Goal: Task Accomplishment & Management: Use online tool/utility

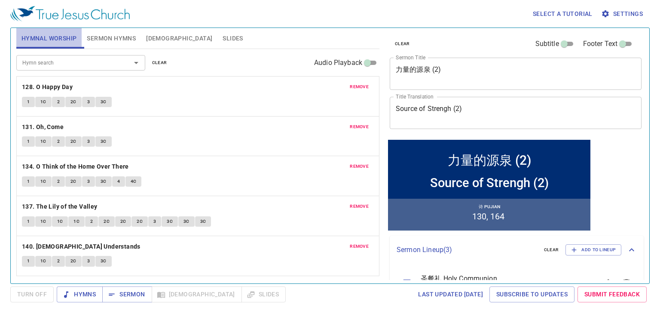
drag, startPoint x: 55, startPoint y: 31, endPoint x: 204, endPoint y: 71, distance: 154.3
click at [55, 31] on button "Hymnal Worship" at bounding box center [49, 38] width 66 height 21
click at [361, 88] on span "remove" at bounding box center [359, 87] width 19 height 8
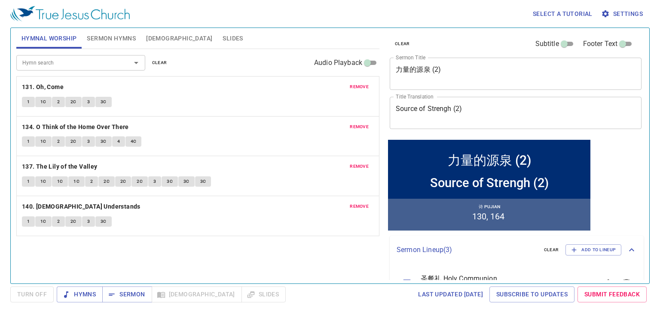
click at [361, 88] on span "remove" at bounding box center [359, 87] width 19 height 8
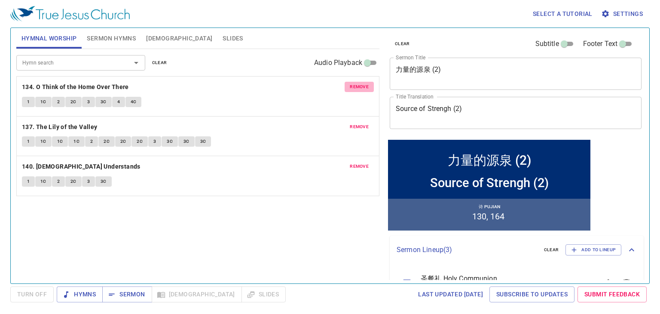
click at [361, 88] on span "remove" at bounding box center [359, 87] width 19 height 8
click at [361, 123] on span "remove" at bounding box center [359, 127] width 19 height 8
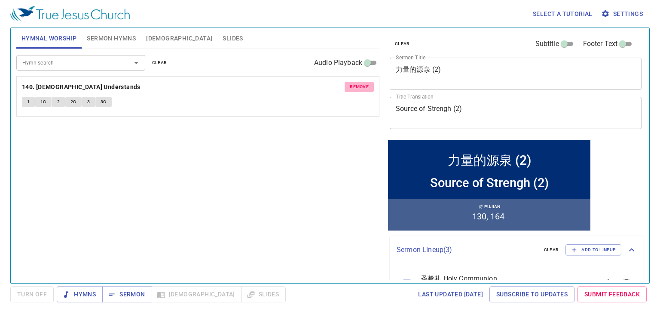
click at [361, 88] on span "remove" at bounding box center [359, 87] width 19 height 8
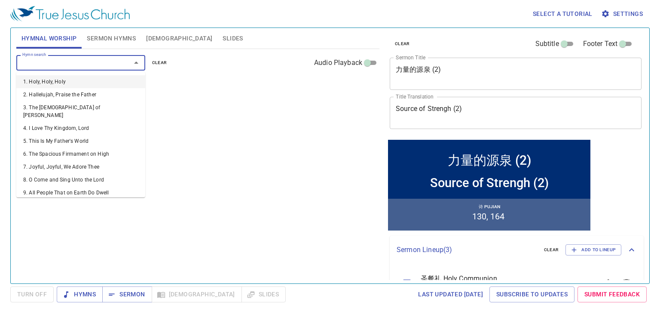
click at [82, 59] on input "Hymn search" at bounding box center [68, 63] width 98 height 10
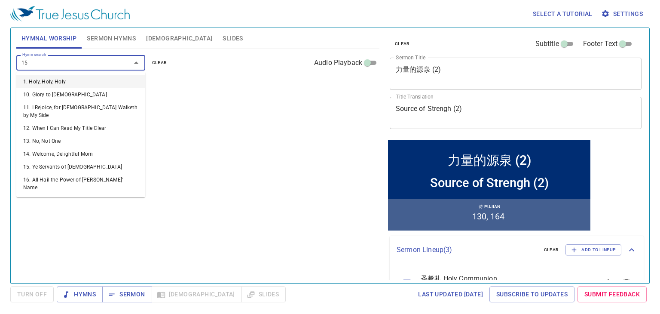
type input "151"
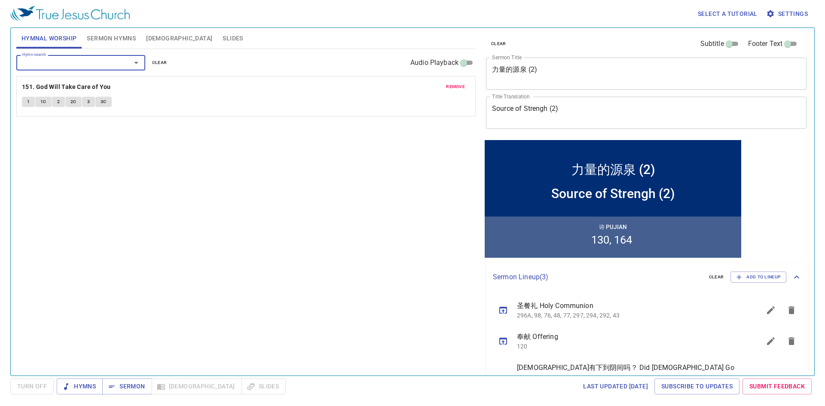
click at [222, 40] on span "Slides" at bounding box center [232, 38] width 20 height 11
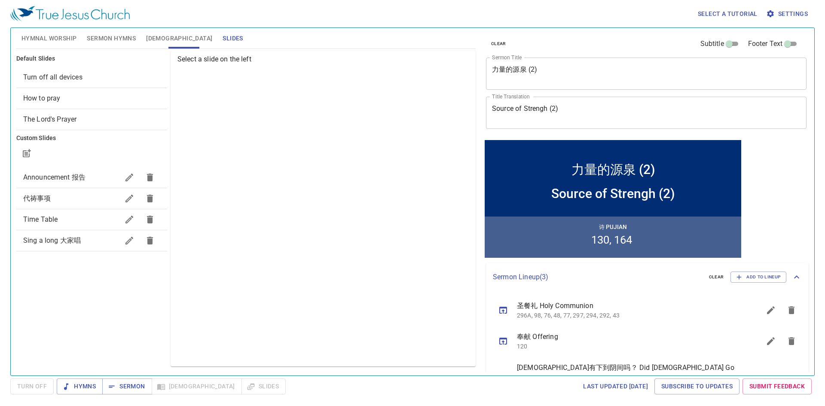
click at [67, 108] on div "How to pray" at bounding box center [91, 98] width 151 height 21
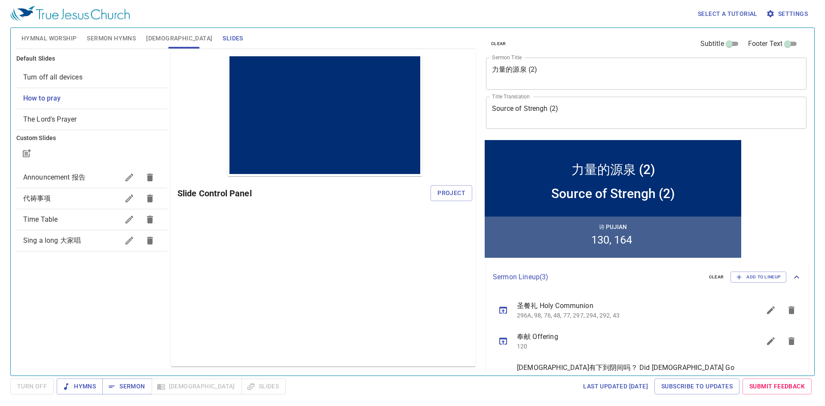
click at [73, 96] on span "How to pray" at bounding box center [91, 98] width 137 height 10
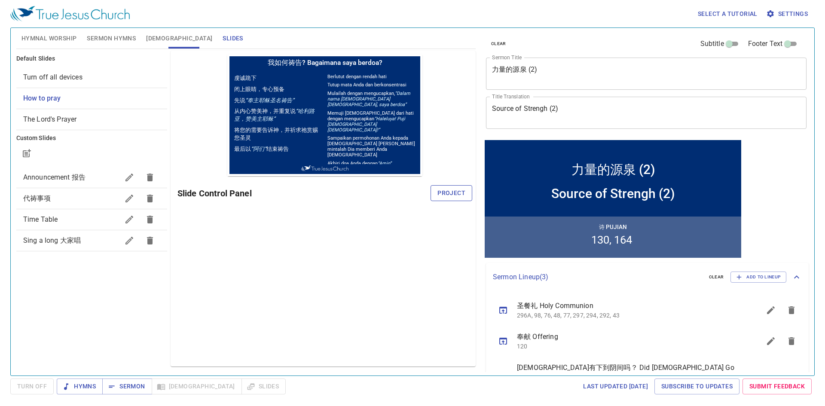
click at [454, 195] on span "Project" at bounding box center [451, 193] width 28 height 11
click at [54, 44] on button "Hymnal Worship" at bounding box center [49, 38] width 66 height 21
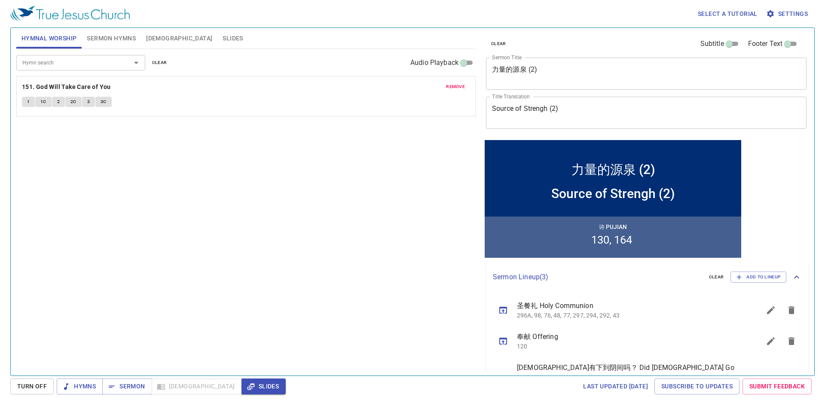
click at [78, 69] on div "Hymn search" at bounding box center [80, 62] width 129 height 15
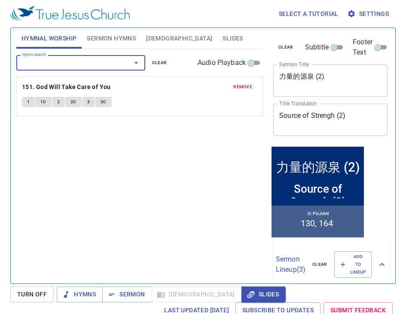
click at [51, 56] on div "Hymn search" at bounding box center [80, 62] width 129 height 15
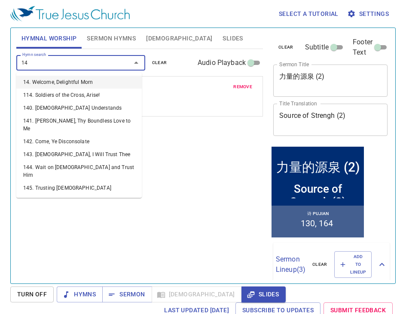
type input "146"
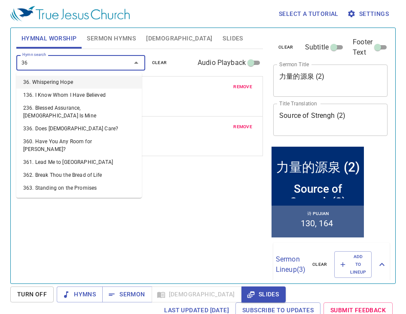
type input "365"
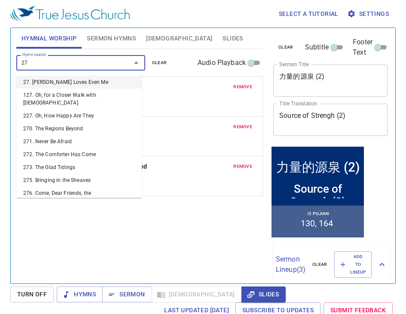
type input "272"
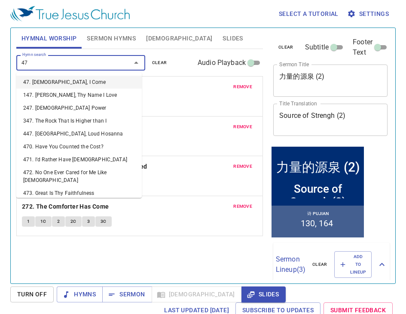
type input "479"
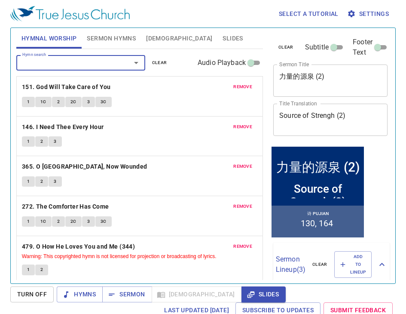
click at [233, 168] on span "remove" at bounding box center [242, 166] width 19 height 8
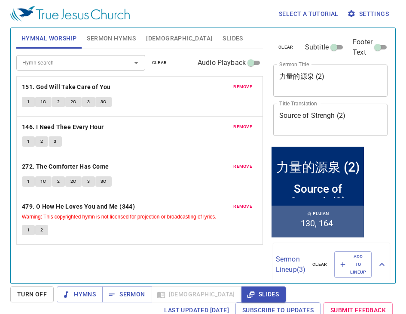
click at [233, 168] on span "remove" at bounding box center [242, 166] width 19 height 8
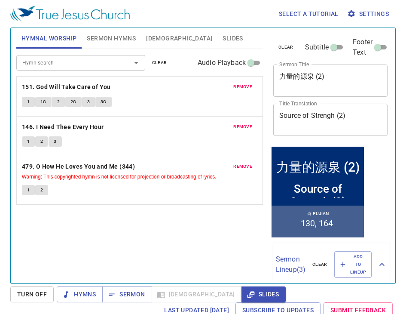
click at [233, 168] on span "remove" at bounding box center [242, 166] width 19 height 8
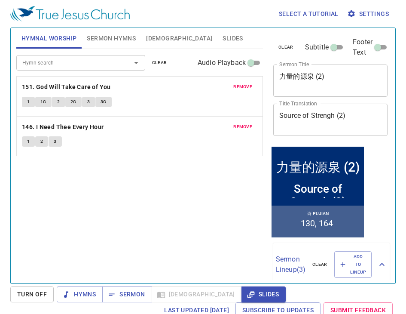
click at [49, 66] on input "Hymn search" at bounding box center [68, 63] width 98 height 10
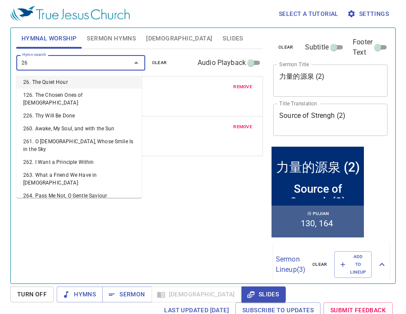
type input "265"
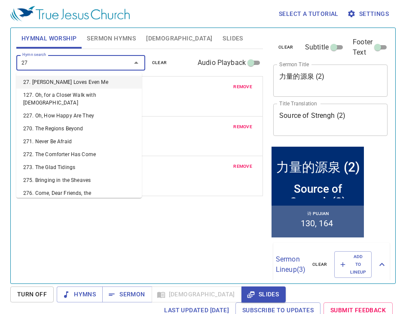
type input "272"
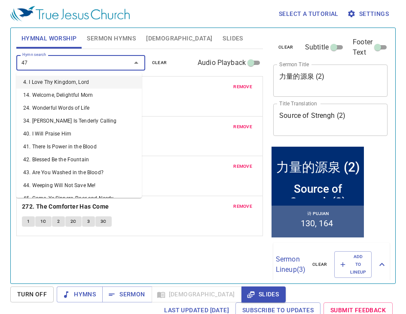
type input "479"
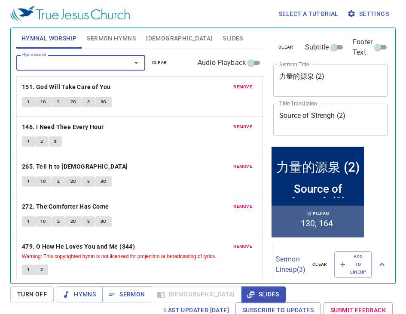
scroll to position [5, 0]
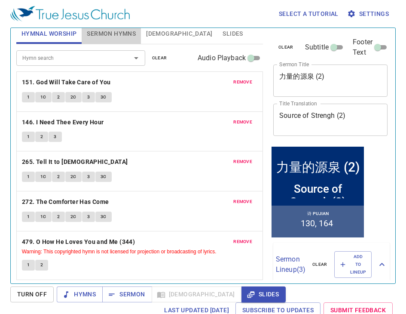
click at [107, 32] on span "Sermon Hymns" at bounding box center [111, 33] width 49 height 11
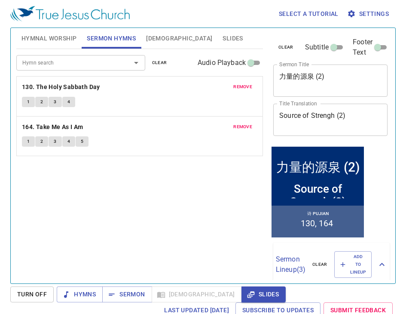
click at [233, 84] on span "remove" at bounding box center [242, 87] width 19 height 8
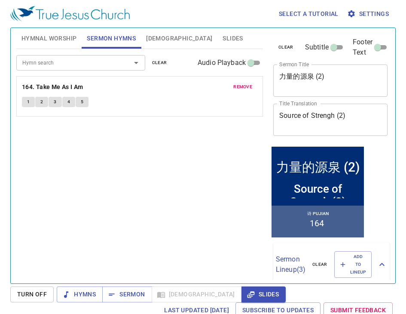
click at [233, 84] on span "remove" at bounding box center [242, 87] width 19 height 8
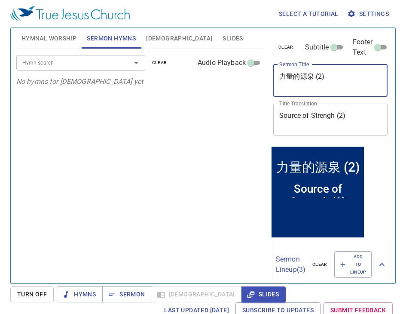
drag, startPoint x: 318, startPoint y: 71, endPoint x: 240, endPoint y: 65, distance: 78.4
click at [270, 65] on div "clear Subtitle Footer Text Sermon Title 力量的源泉 (2) x Sermon Title Title Translat…" at bounding box center [330, 86] width 120 height 117
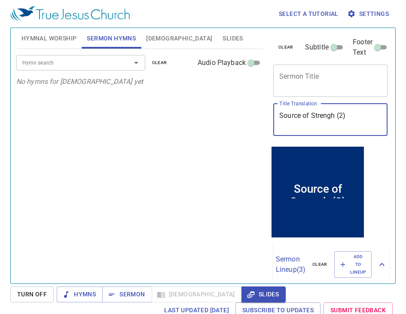
drag, startPoint x: 299, startPoint y: 107, endPoint x: 247, endPoint y: 115, distance: 52.5
click at [273, 115] on div "Source of Strengh (2) x Title Translation" at bounding box center [330, 120] width 114 height 32
click at [292, 79] on textarea "Sermon Title" at bounding box center [330, 80] width 102 height 16
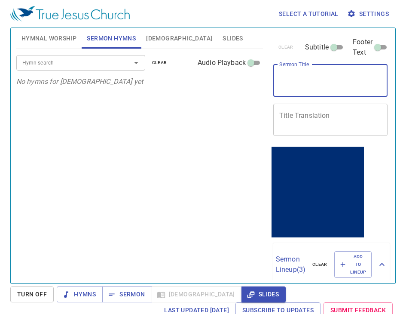
click at [152, 30] on button "[DEMOGRAPHIC_DATA]" at bounding box center [179, 38] width 76 height 21
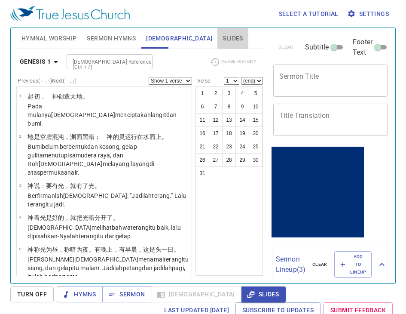
click at [222, 38] on span "Slides" at bounding box center [232, 38] width 20 height 11
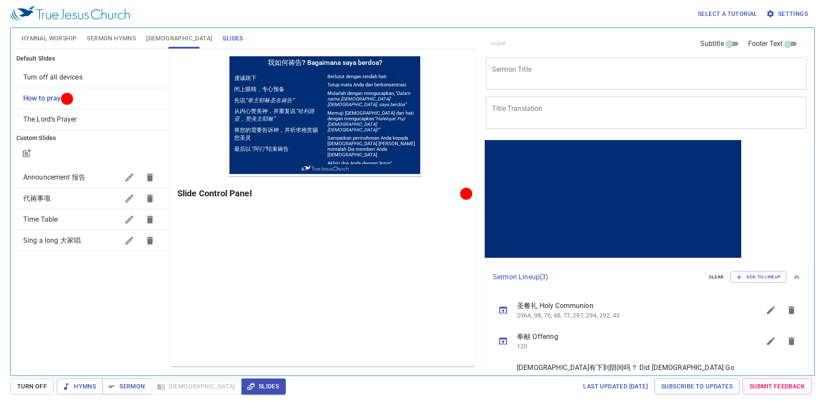
click at [56, 37] on span "Hymnal Worship" at bounding box center [48, 38] width 55 height 11
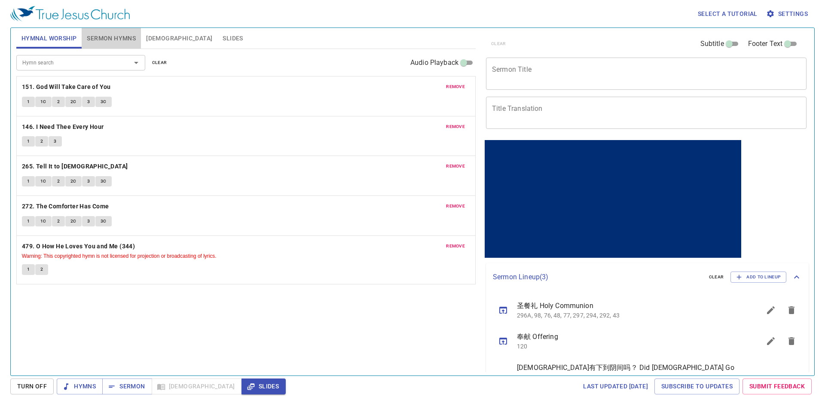
click at [104, 39] on span "Sermon Hymns" at bounding box center [111, 38] width 49 height 11
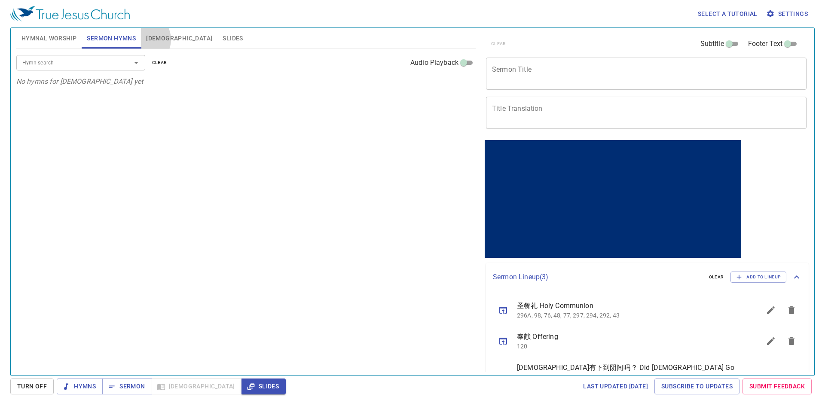
click at [143, 40] on button "[DEMOGRAPHIC_DATA]" at bounding box center [179, 38] width 76 height 21
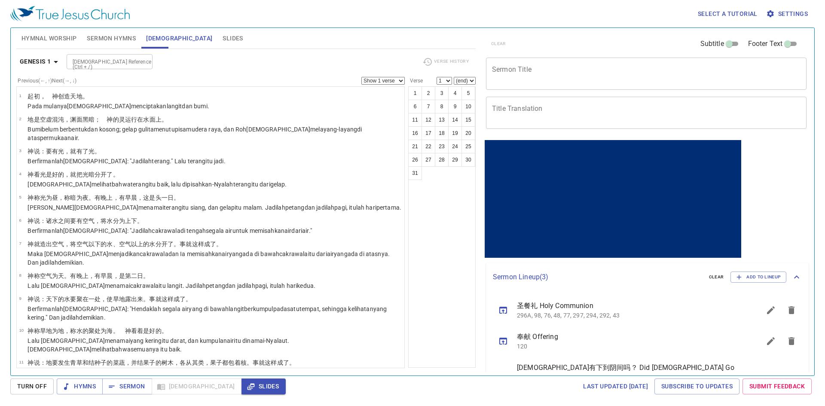
click at [222, 41] on span "Slides" at bounding box center [232, 38] width 20 height 11
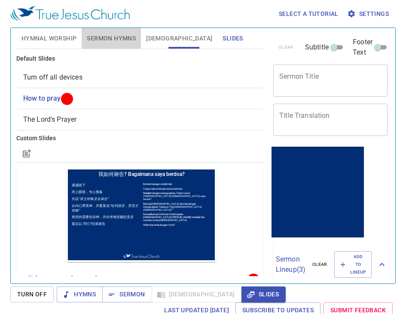
click at [97, 42] on span "Sermon Hymns" at bounding box center [111, 38] width 49 height 11
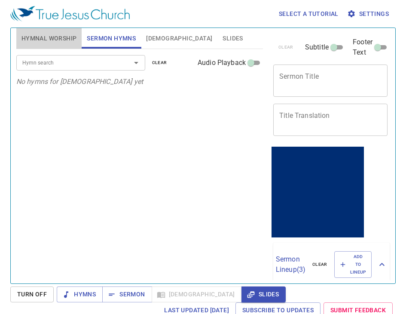
click at [78, 37] on button "Hymnal Worship" at bounding box center [49, 38] width 66 height 21
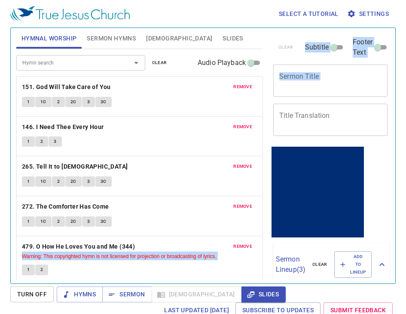
drag, startPoint x: 235, startPoint y: 120, endPoint x: 233, endPoint y: 130, distance: 10.5
click at [233, 130] on div "Hymnal Worship Sermon Hymns Bible Slides Hymn search Hymn search clear Audio Pl…" at bounding box center [203, 151] width 380 height 255
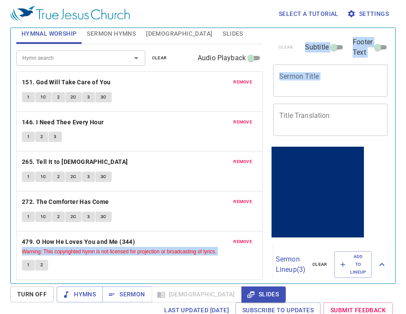
click at [270, 122] on div "clear Subtitle Footer Text Sermon Title x Sermon Title Title Translation x Titl…" at bounding box center [330, 86] width 120 height 117
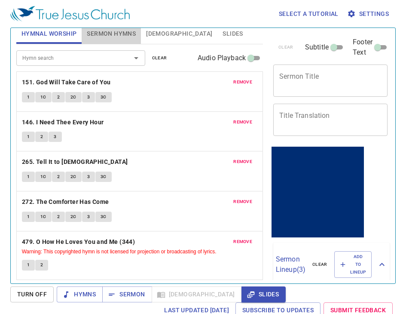
click at [122, 40] on button "Sermon Hymns" at bounding box center [111, 33] width 59 height 21
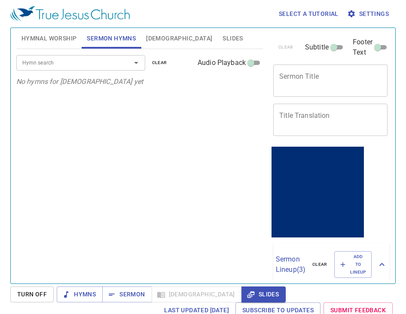
click at [279, 72] on textarea "Sermon Title" at bounding box center [330, 80] width 102 height 16
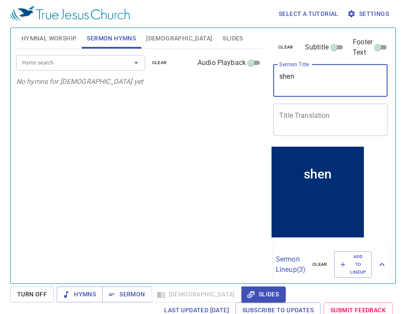
type textarea "sheng"
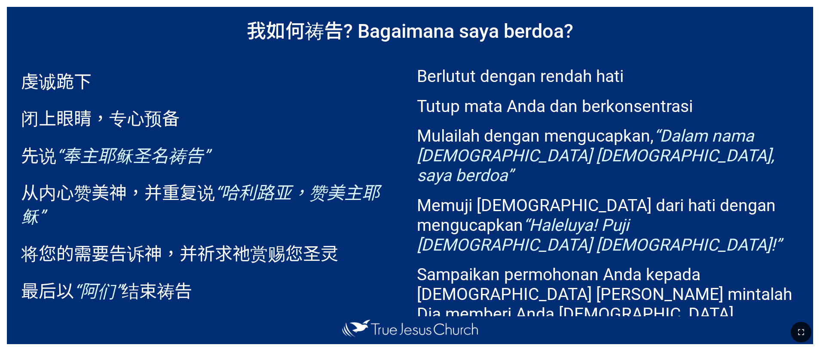
click at [638, 137] on p "Mulailah dengan mengucapkan, “Dalam nama Tuhan Yesus Kristus, saya berdoa”" at bounding box center [608, 155] width 382 height 59
click at [740, 101] on p "Tutup mata Anda dan berkonsentrasi" at bounding box center [608, 107] width 382 height 20
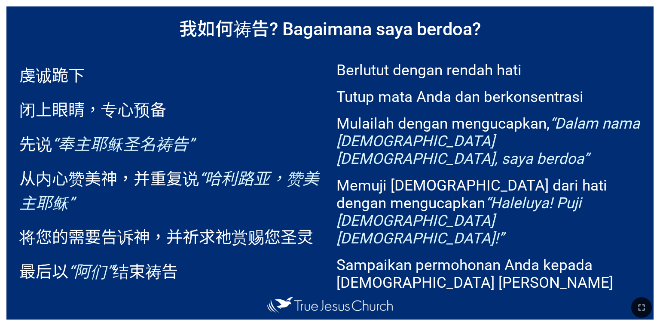
click at [637, 301] on button "button" at bounding box center [641, 307] width 21 height 21
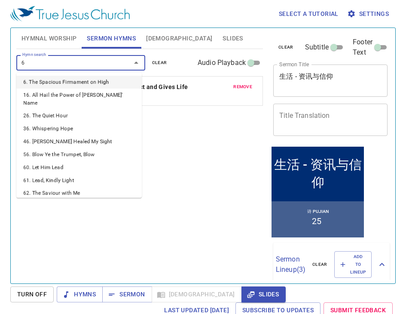
type input "67"
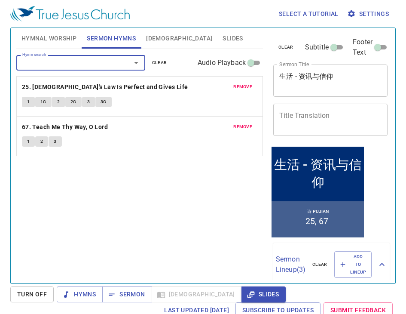
click at [322, 72] on textarea "生活 - 资讯与信仰" at bounding box center [330, 80] width 102 height 16
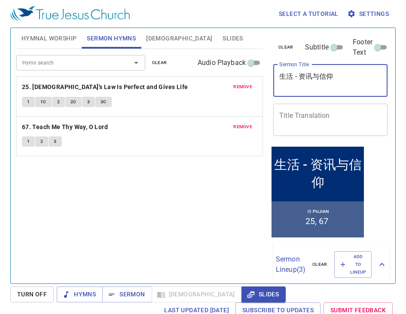
click at [279, 72] on textarea "生活 - 资讯与信仰" at bounding box center [330, 80] width 102 height 16
click at [320, 78] on textarea "生活，资讯与信仰" at bounding box center [330, 80] width 102 height 16
click at [326, 75] on textarea "生活，资讯与信仰" at bounding box center [330, 80] width 102 height 16
type textarea "生活，资讯与信仰"
click at [296, 111] on textarea "Title Translation" at bounding box center [330, 119] width 102 height 16
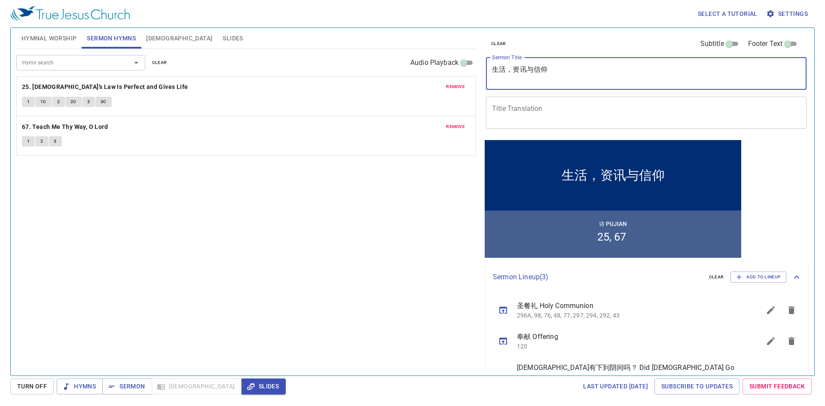
drag, startPoint x: 571, startPoint y: 79, endPoint x: 478, endPoint y: 74, distance: 92.9
click at [405, 74] on div "clear Subtitle Footer Text Sermon Title 生活，资讯与信仰 x Sermon Title Title Translati…" at bounding box center [645, 197] width 333 height 347
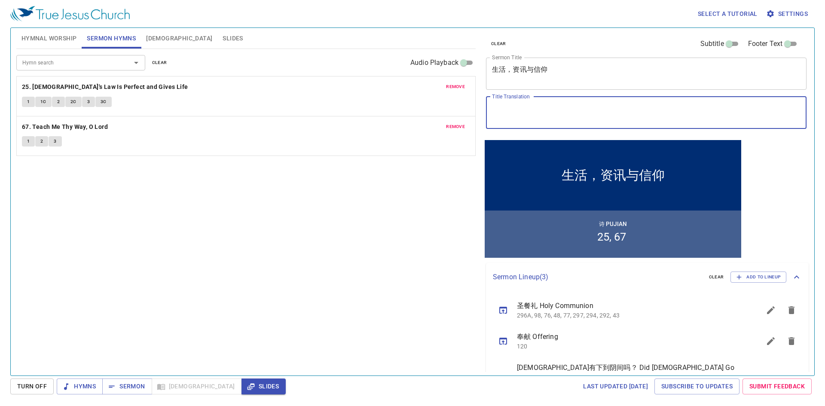
click at [405, 106] on textarea "Title Translation" at bounding box center [646, 112] width 308 height 16
paste textarea "Life, Information, and Faith"
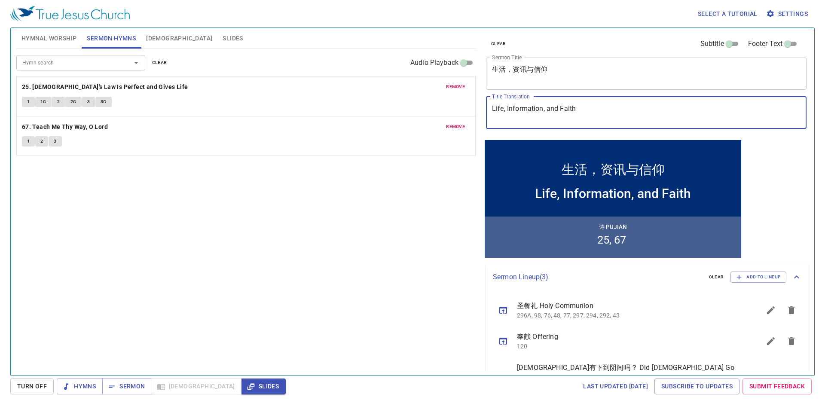
click at [405, 109] on textarea "Life, Information, and Faith" at bounding box center [646, 112] width 308 height 16
paste textarea "Kehidupan, Maklumat dan Iman"
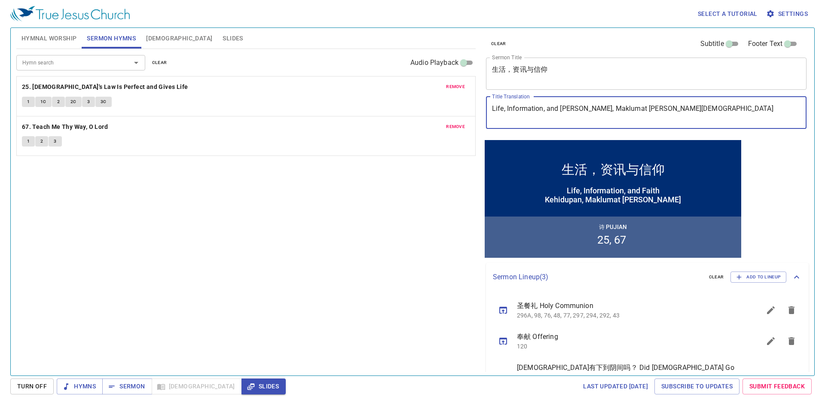
type textarea "Life, Information, and Faith Kehidupan, Maklumat dan Iman"
click at [405, 204] on div "Hymn search Hymn search clear Audio Playback remove 25. God's Law Is Perfect an…" at bounding box center [245, 208] width 459 height 319
drag, startPoint x: 579, startPoint y: 107, endPoint x: 487, endPoint y: 112, distance: 92.4
click at [487, 112] on div "Life, Information, and [PERSON_NAME], [PERSON_NAME] [PERSON_NAME] x Title Trans…" at bounding box center [646, 113] width 320 height 32
type textarea "Kehidupan, Maklumat [PERSON_NAME]"
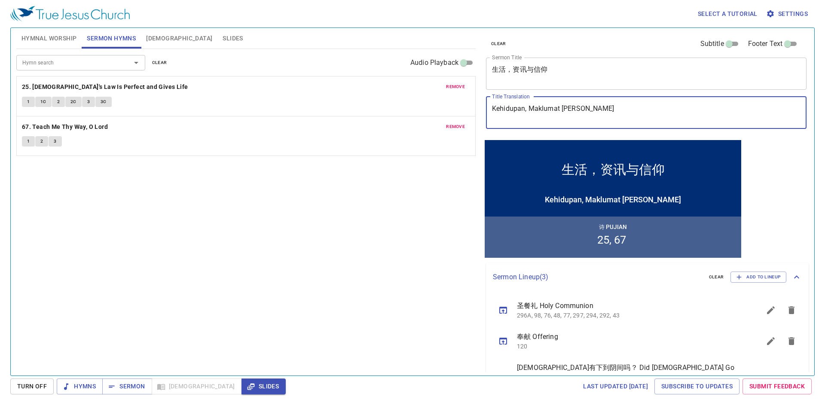
click at [558, 75] on textarea "生活，资讯与信仰" at bounding box center [646, 73] width 308 height 16
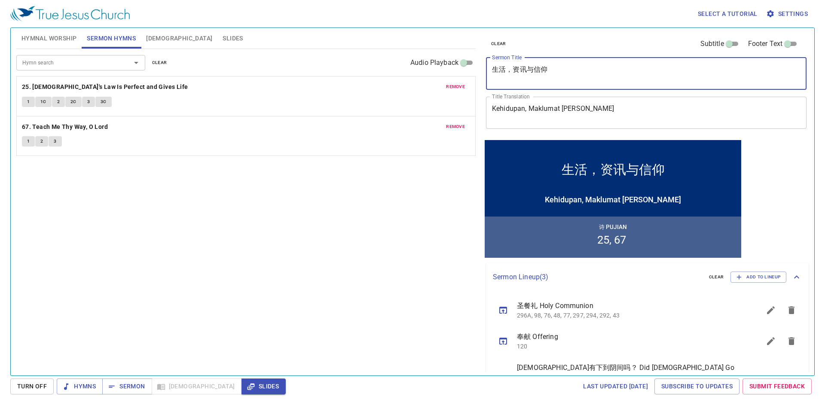
paste textarea "Life, Information, and Faith"
click at [530, 113] on textarea "Kehidupan, Maklumat [PERSON_NAME]" at bounding box center [646, 112] width 308 height 16
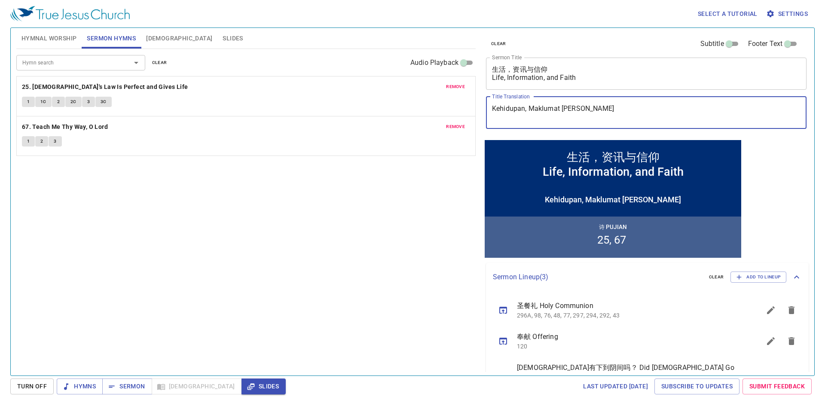
click at [507, 115] on textarea "Kehidupan, Maklumat [PERSON_NAME]" at bounding box center [646, 112] width 308 height 16
click at [495, 119] on textarea "Kehidupan, Maklumat [PERSON_NAME]" at bounding box center [646, 112] width 308 height 16
click at [594, 118] on textarea "Kehidupan, Maklumat [PERSON_NAME]" at bounding box center [646, 112] width 308 height 16
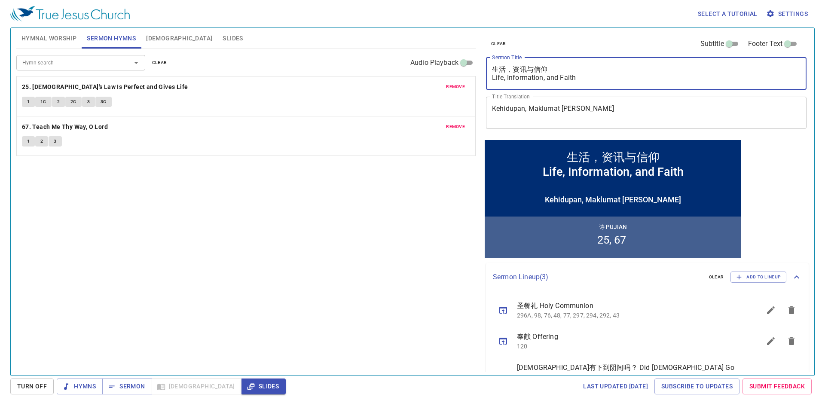
drag, startPoint x: 601, startPoint y: 79, endPoint x: 486, endPoint y: 81, distance: 114.7
click at [486, 81] on div "生活，资讯与信仰 Life, Information, and Faith x Sermon Title" at bounding box center [646, 74] width 320 height 32
type textarea "生活，资讯与信仰"
click at [596, 116] on textarea "Kehidupan, Maklumat [PERSON_NAME]" at bounding box center [646, 112] width 308 height 16
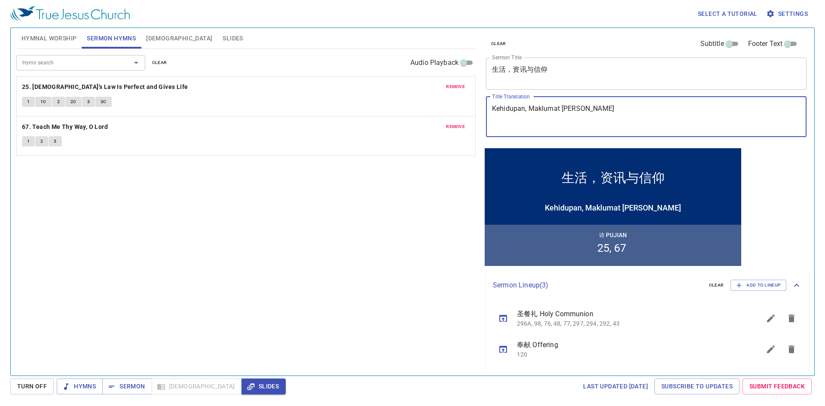
paste textarea "Life, Information, and Faith"
click at [492, 119] on textarea "Kehidupan, [PERSON_NAME] [PERSON_NAME] Life, Information, and Faith" at bounding box center [646, 116] width 308 height 24
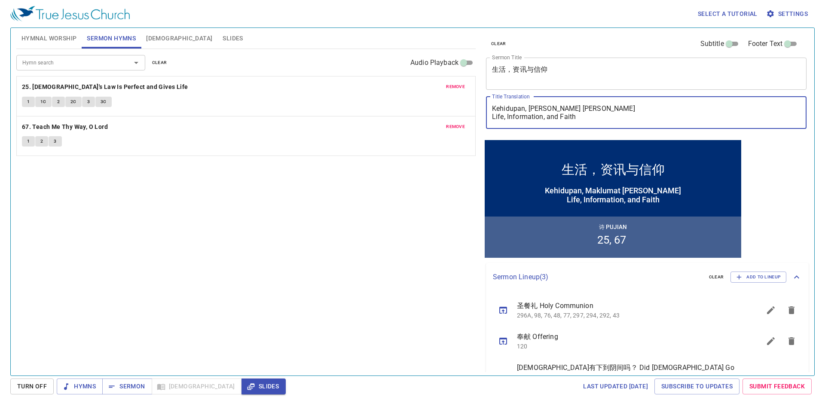
type textarea "Kehidupan, [PERSON_NAME] [PERSON_NAME] Life, Information, and Faith"
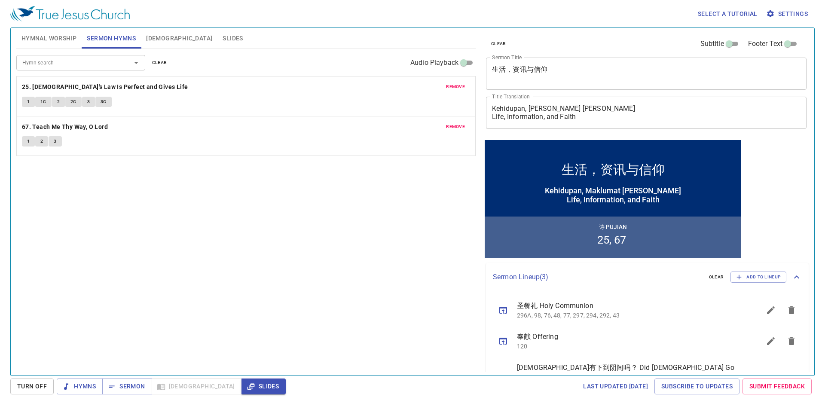
click at [496, 83] on div "生活，资讯与信仰 x Sermon Title" at bounding box center [646, 74] width 320 height 32
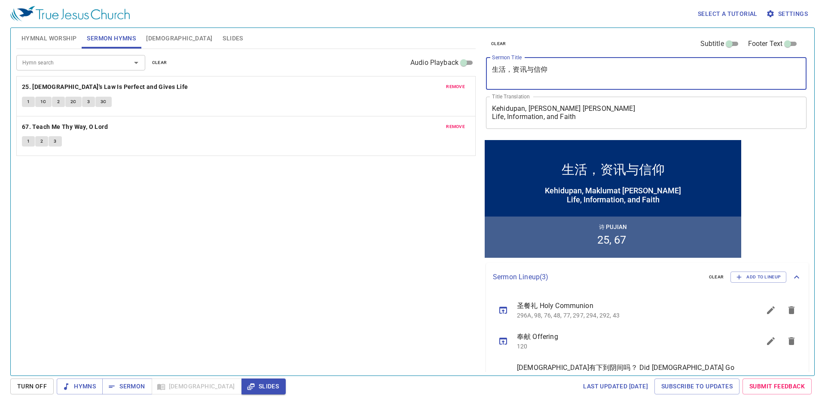
type textarea "生活，资讯与信仰"
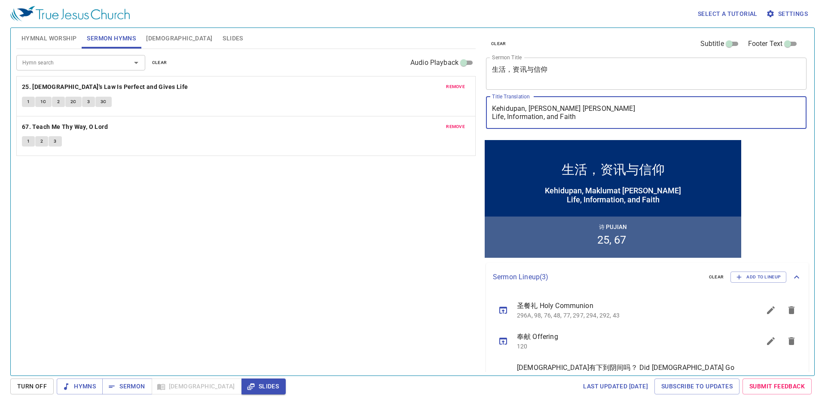
drag, startPoint x: 598, startPoint y: 112, endPoint x: 482, endPoint y: 97, distance: 117.4
click at [482, 97] on div "clear Subtitle Footer Text Sermon Title 生活，资讯与信仰 x Sermon Title Title Translati…" at bounding box center [645, 197] width 333 height 347
type textarea "Life, Information, and Faith"
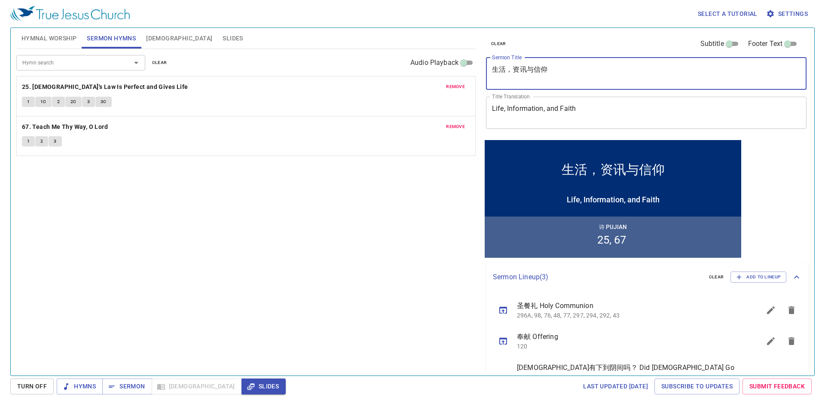
click at [527, 75] on textarea "生活，资讯与信仰" at bounding box center [646, 73] width 308 height 16
click at [579, 85] on div "生活，资讯与信仰 x Sermon Title" at bounding box center [646, 74] width 320 height 32
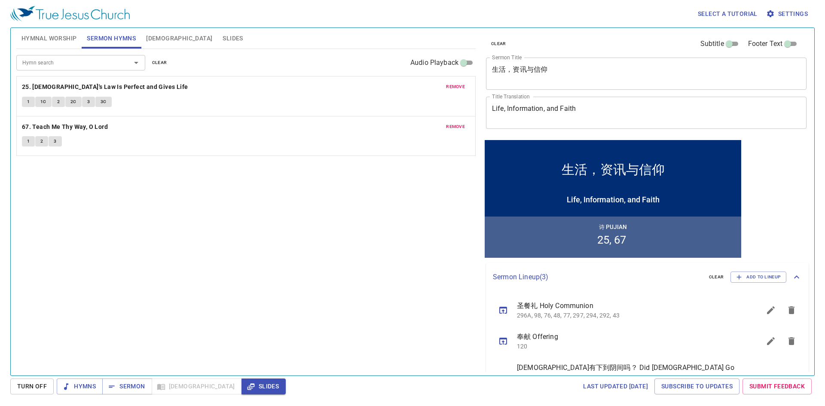
click at [577, 83] on div "生活，资讯与信仰 x Sermon Title" at bounding box center [646, 74] width 320 height 32
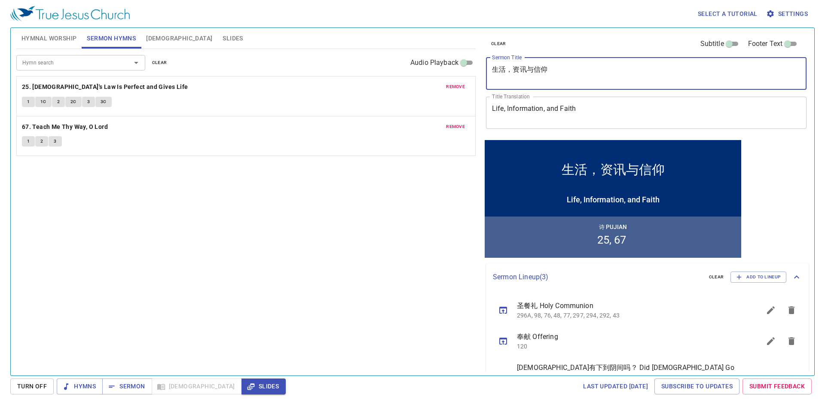
click at [576, 76] on textarea "生活，资讯与信仰" at bounding box center [646, 73] width 308 height 16
paste textarea "Kehidupan, Maklumat [PERSON_NAME]"
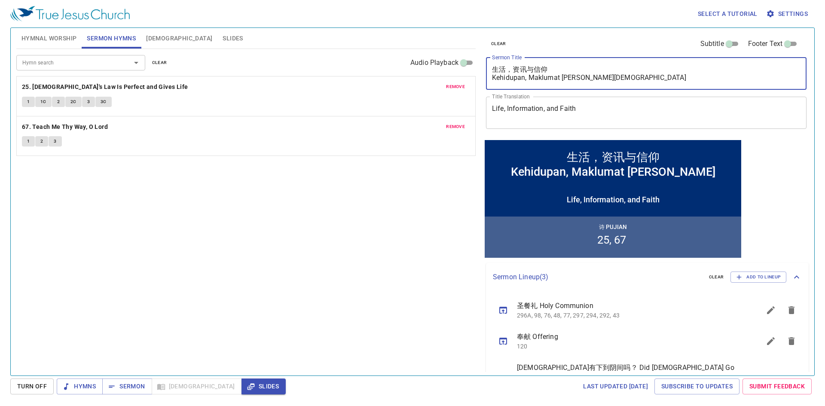
type textarea "生活，资讯与信仰 Kehidupan, Maklumat [PERSON_NAME][DEMOGRAPHIC_DATA]"
click at [425, 201] on div "Hymn search Hymn search clear Audio Playback remove 25. [DEMOGRAPHIC_DATA]'s La…" at bounding box center [245, 208] width 459 height 319
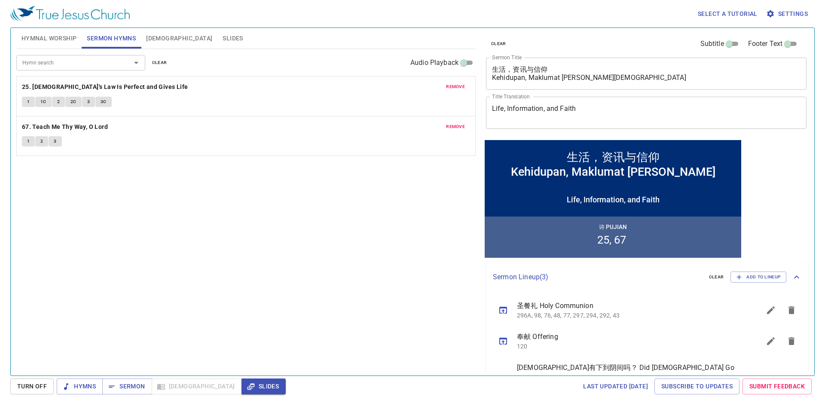
click at [490, 114] on div "Life, Information, and Faith x Title Translation" at bounding box center [646, 113] width 320 height 32
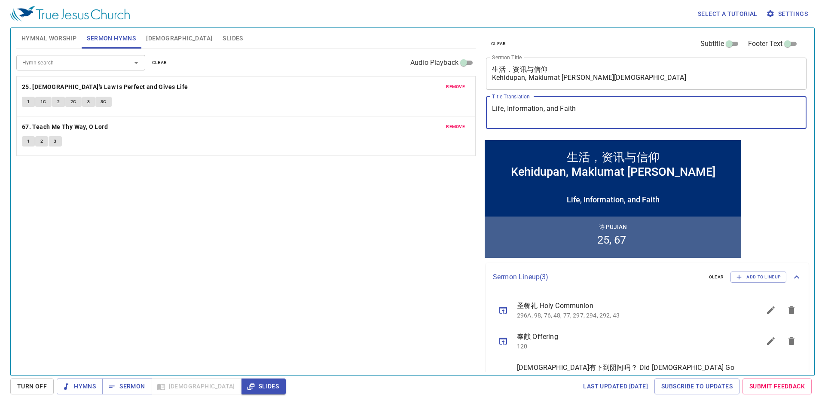
click at [492, 115] on textarea "Life, Information, and Faith" at bounding box center [646, 112] width 308 height 16
click at [562, 119] on textarea "Life, Information, and Faith" at bounding box center [646, 112] width 308 height 16
click at [597, 116] on textarea "Life, Information, and Faith" at bounding box center [646, 112] width 308 height 16
type textarea "Life, Information, and Faith"
click at [405, 168] on div "Hymn search Hymn search clear Audio Playback remove 25. [DEMOGRAPHIC_DATA]'s La…" at bounding box center [245, 208] width 459 height 319
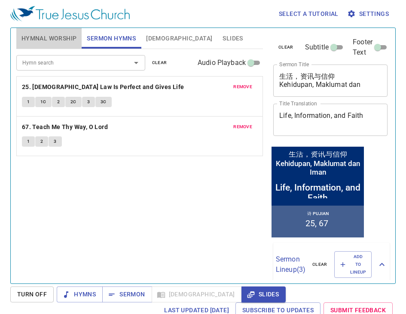
click at [46, 37] on span "Hymnal Worship" at bounding box center [48, 38] width 55 height 11
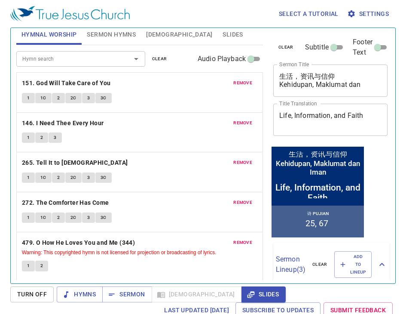
scroll to position [5, 0]
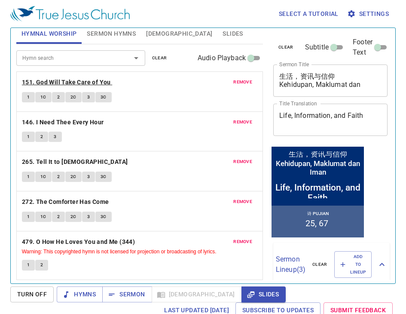
click at [81, 85] on b "151. God Will Take Care of You" at bounding box center [66, 82] width 89 height 11
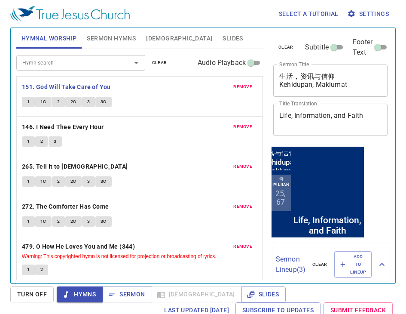
click at [31, 97] on button "1" at bounding box center [28, 102] width 13 height 10
